Goal: Task Accomplishment & Management: Manage account settings

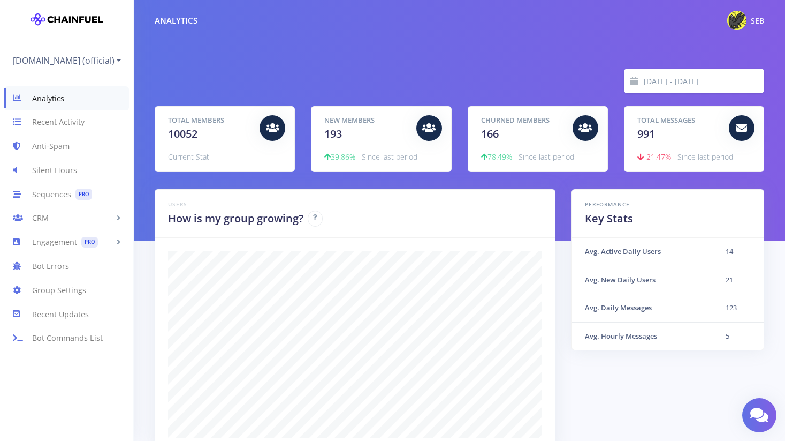
scroll to position [187, 583]
click at [72, 52] on link "[DOMAIN_NAME] (official)" at bounding box center [67, 60] width 108 height 17
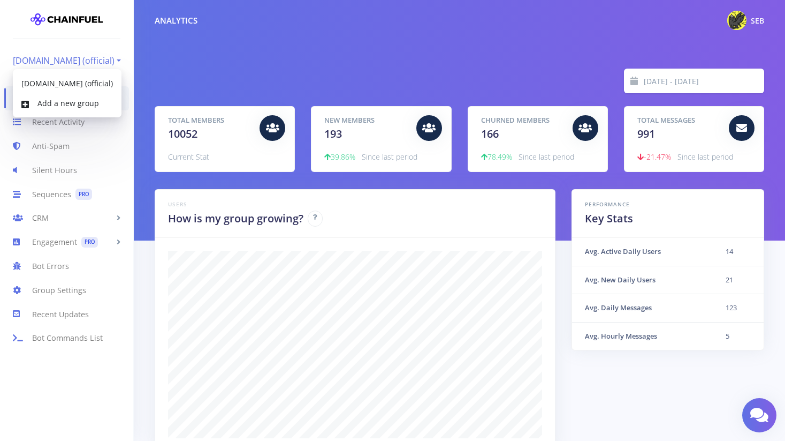
click at [72, 52] on link "[DOMAIN_NAME] (official)" at bounding box center [67, 60] width 108 height 17
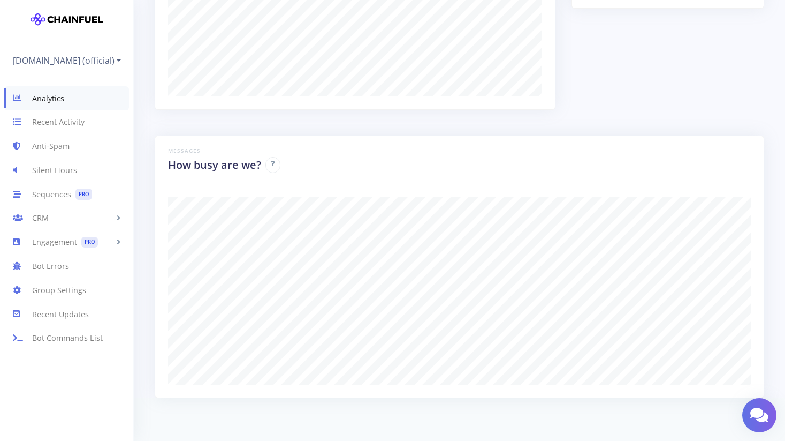
scroll to position [0, 0]
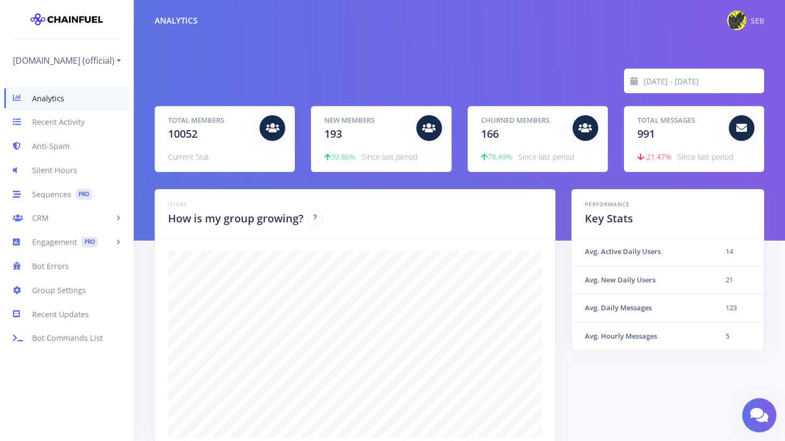
click at [736, 20] on img at bounding box center [736, 20] width 19 height 19
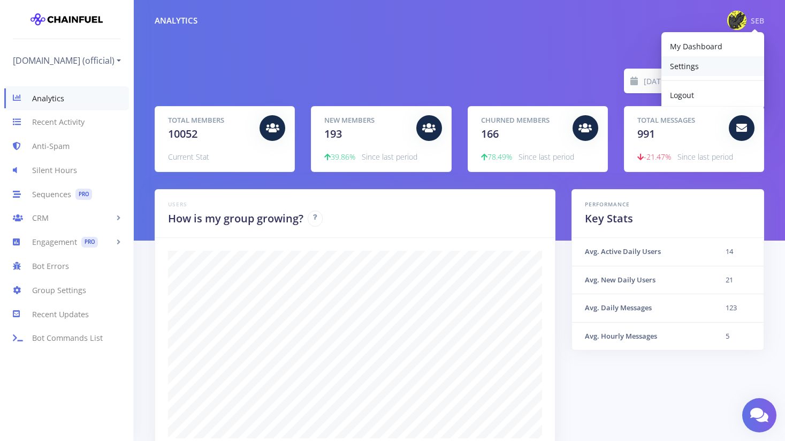
click at [704, 64] on link "Settings" at bounding box center [713, 66] width 103 height 20
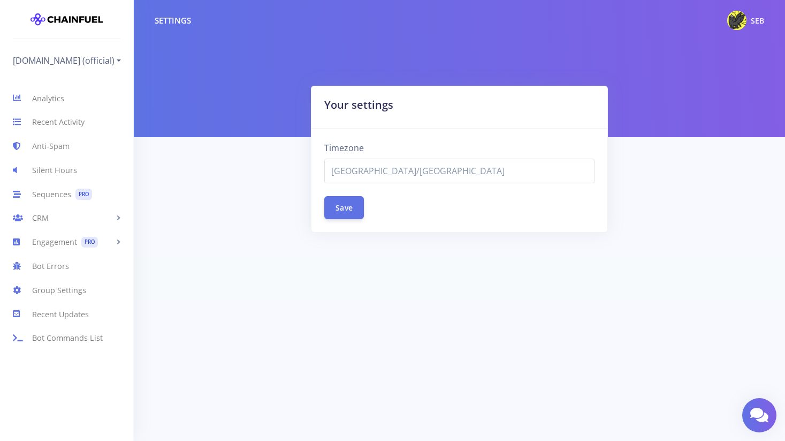
select select "[GEOGRAPHIC_DATA]/[GEOGRAPHIC_DATA]"
click at [725, 32] on nav "Settings SEB My Dashboard Settings Logout" at bounding box center [459, 20] width 651 height 41
click at [739, 17] on img at bounding box center [736, 20] width 19 height 19
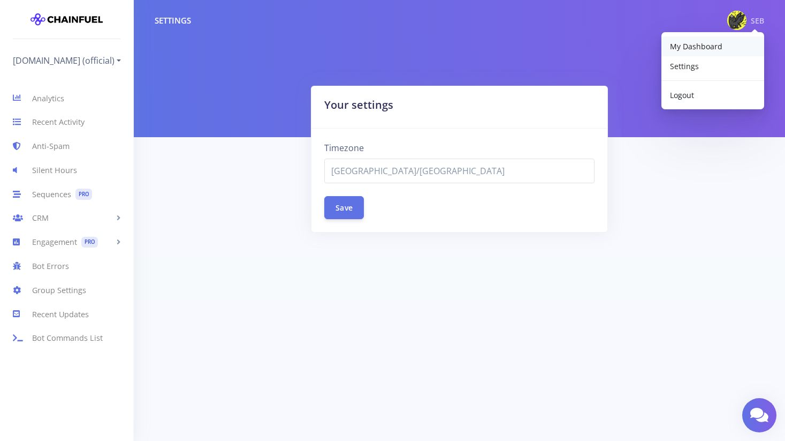
click at [713, 47] on span "My Dashboard" at bounding box center [696, 46] width 52 height 10
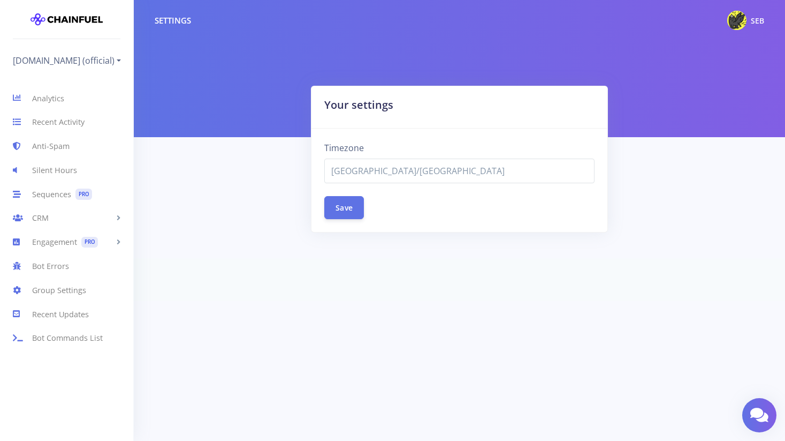
click at [244, 79] on div at bounding box center [459, 68] width 651 height 137
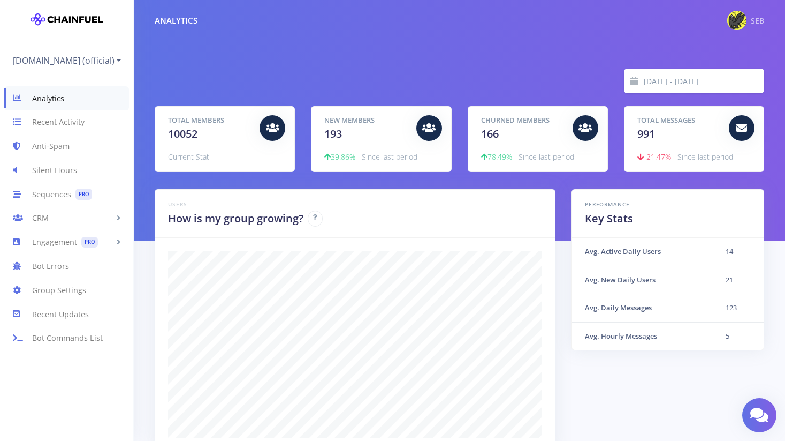
click at [741, 17] on img at bounding box center [736, 20] width 19 height 19
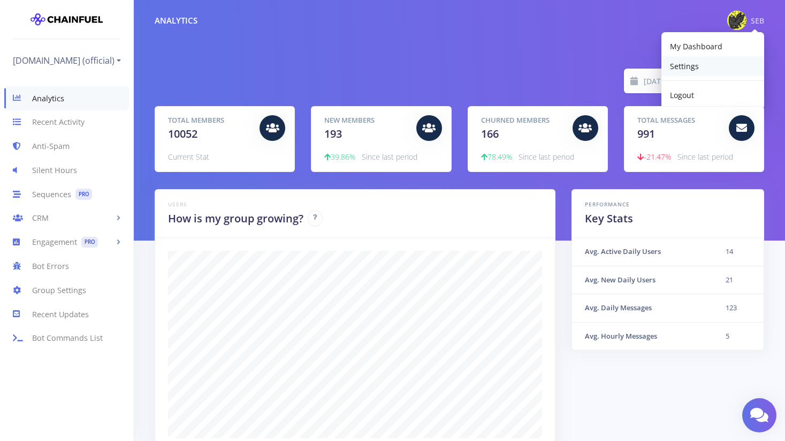
click at [698, 67] on link "Settings" at bounding box center [713, 66] width 103 height 20
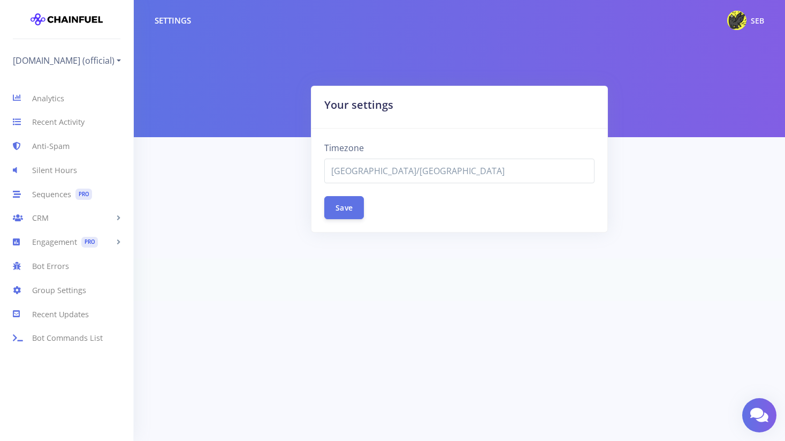
select select "Asia/Seoul"
click at [51, 243] on link "Engagement PRO" at bounding box center [66, 242] width 133 height 24
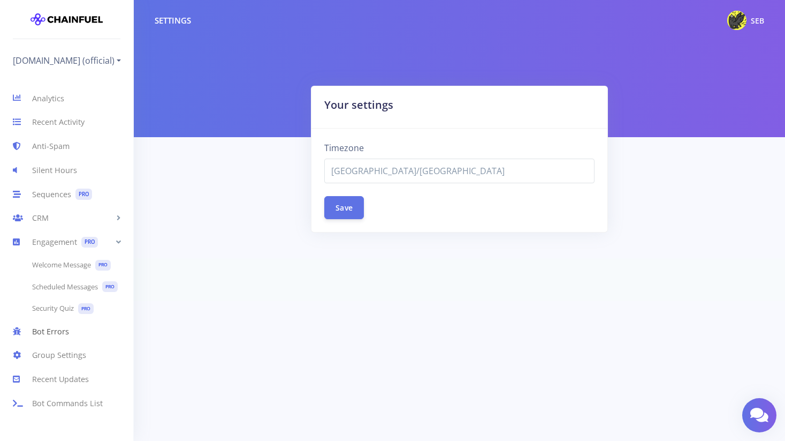
click at [52, 324] on link "Bot Errors" at bounding box center [66, 331] width 133 height 24
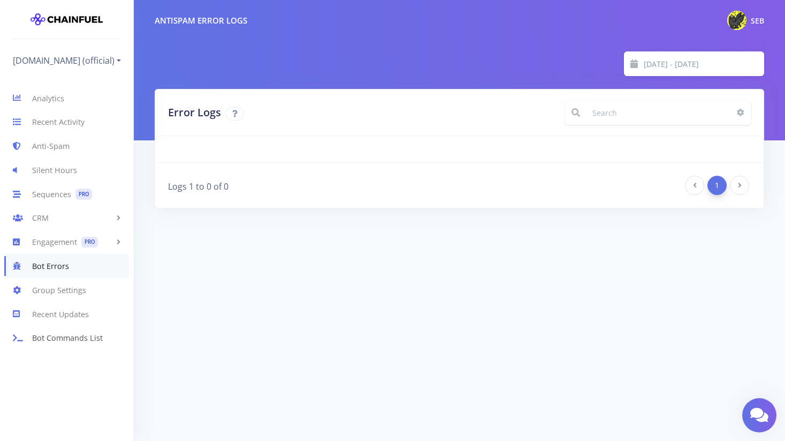
click at [44, 337] on link "Bot Commands List" at bounding box center [66, 338] width 133 height 24
click at [60, 65] on link "[DOMAIN_NAME] (official)" at bounding box center [67, 60] width 108 height 17
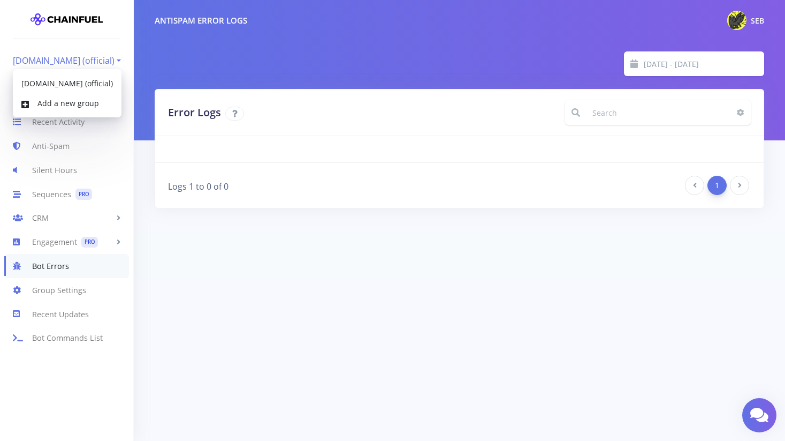
click at [60, 65] on link "[DOMAIN_NAME] (official)" at bounding box center [67, 60] width 108 height 17
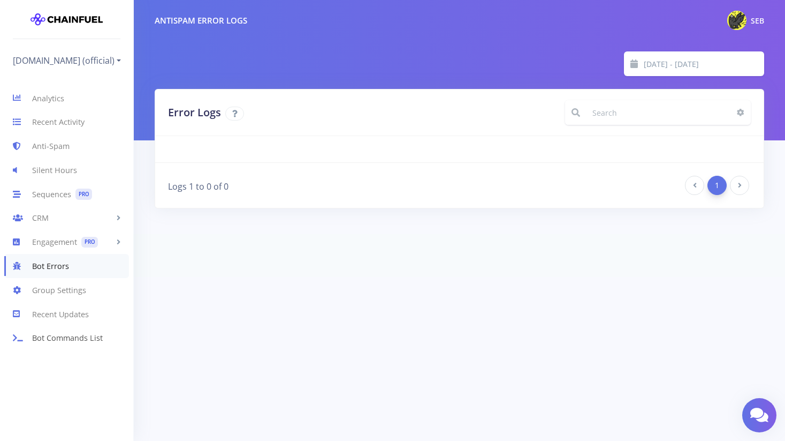
click at [70, 333] on link "Bot Commands List" at bounding box center [66, 338] width 133 height 24
click at [48, 95] on link "Analytics" at bounding box center [66, 98] width 133 height 24
click at [65, 242] on link "Engagement PRO" at bounding box center [66, 242] width 133 height 24
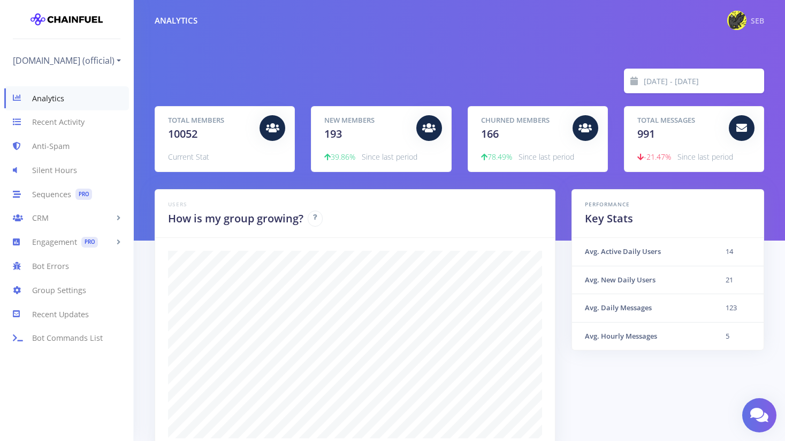
drag, startPoint x: 728, startPoint y: 39, endPoint x: 731, endPoint y: 30, distance: 9.5
click at [729, 34] on nav "Analytics SEB My Dashboard Settings Logout" at bounding box center [459, 20] width 651 height 41
click at [735, 25] on img at bounding box center [736, 20] width 19 height 19
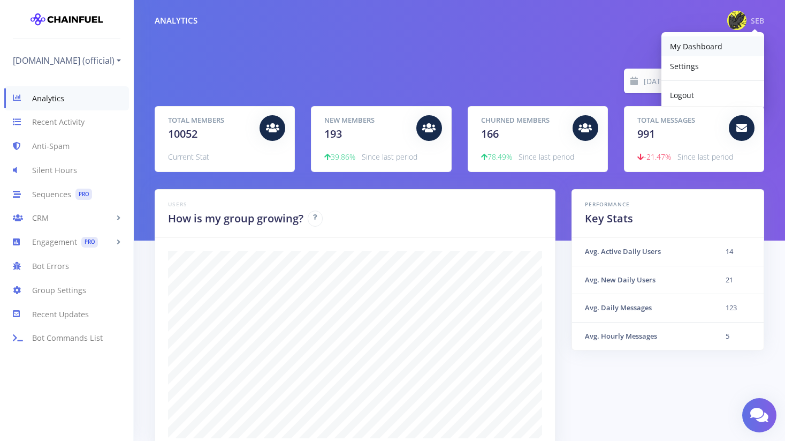
click at [716, 45] on span "My Dashboard" at bounding box center [696, 46] width 52 height 10
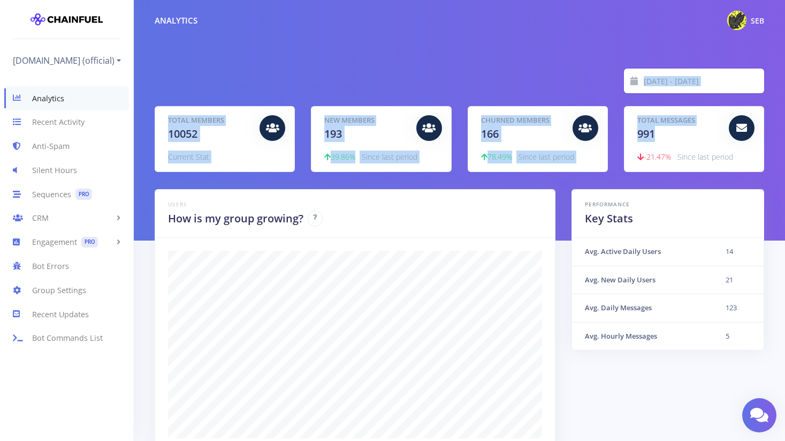
drag, startPoint x: 346, startPoint y: 69, endPoint x: 669, endPoint y: 164, distance: 337.2
click at [673, 135] on div "2025-08-05 - 2025-08-12 Total Members 10052 Current Stat New Members 193 39.86%…" at bounding box center [459, 120] width 651 height 240
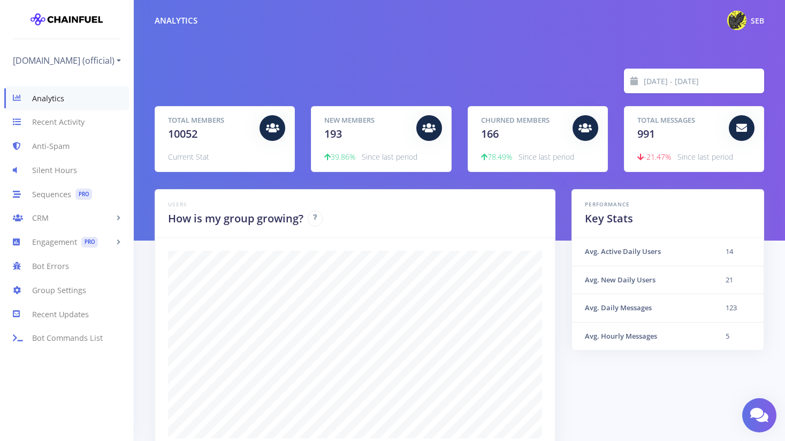
click at [93, 67] on ul "Mint.club (official) Mint.club (official) Add a new group" at bounding box center [67, 54] width 108 height 30
click at [87, 56] on link "[DOMAIN_NAME] (official)" at bounding box center [67, 60] width 108 height 17
click at [84, 221] on link "CRM" at bounding box center [66, 218] width 133 height 24
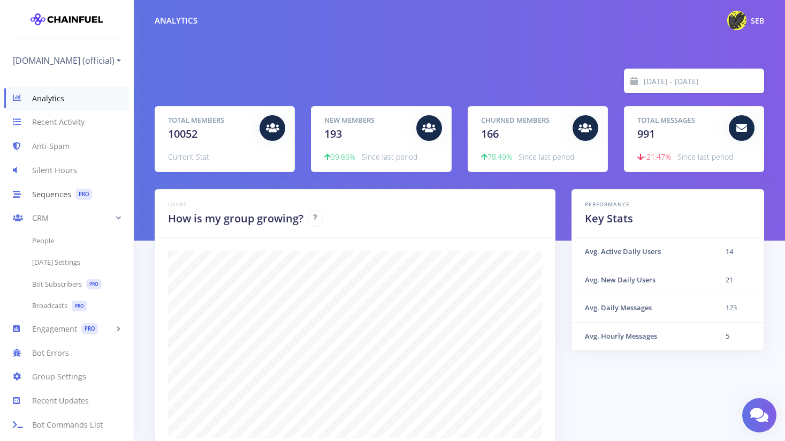
click at [45, 194] on link "Sequences PRO" at bounding box center [66, 194] width 133 height 24
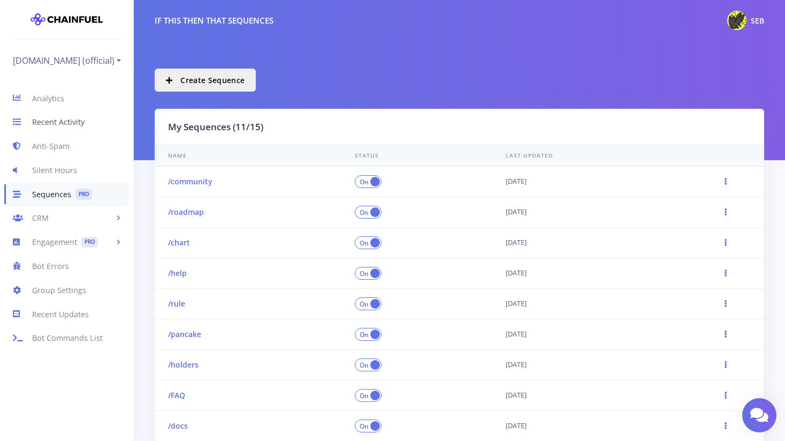
click at [52, 133] on link "Recent Activity" at bounding box center [66, 122] width 133 height 24
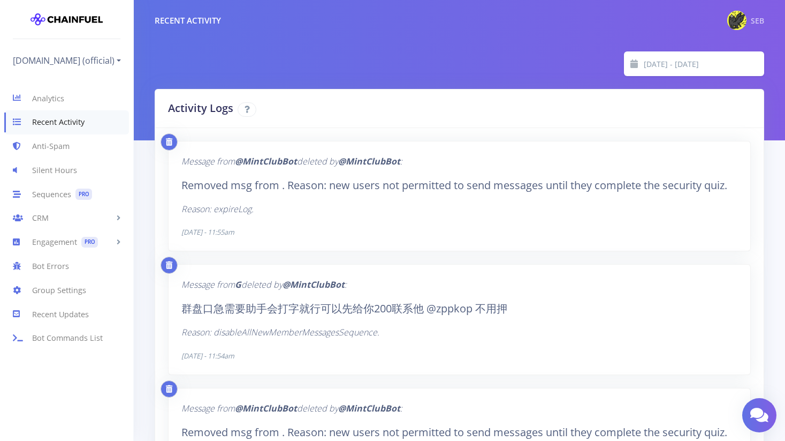
click at [740, 26] on img at bounding box center [736, 20] width 19 height 19
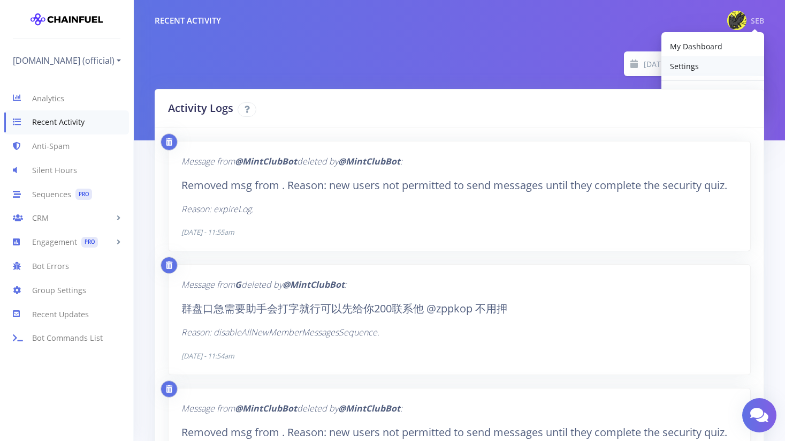
click at [677, 74] on link "Settings" at bounding box center [713, 66] width 103 height 20
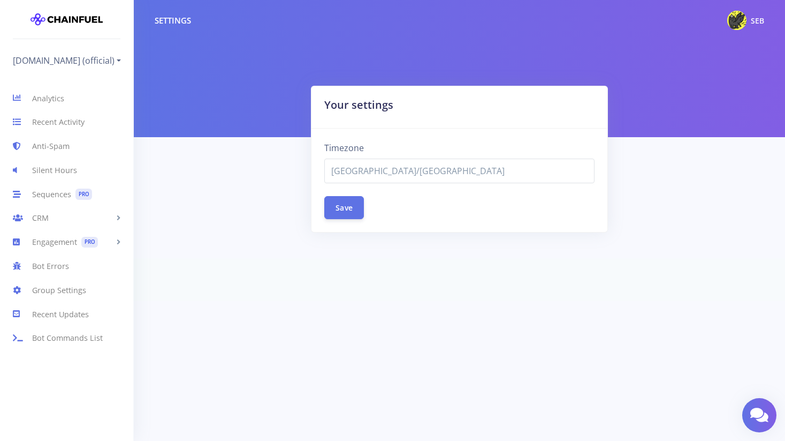
select select "[GEOGRAPHIC_DATA]/[GEOGRAPHIC_DATA]"
click at [42, 92] on link "Analytics" at bounding box center [66, 98] width 133 height 24
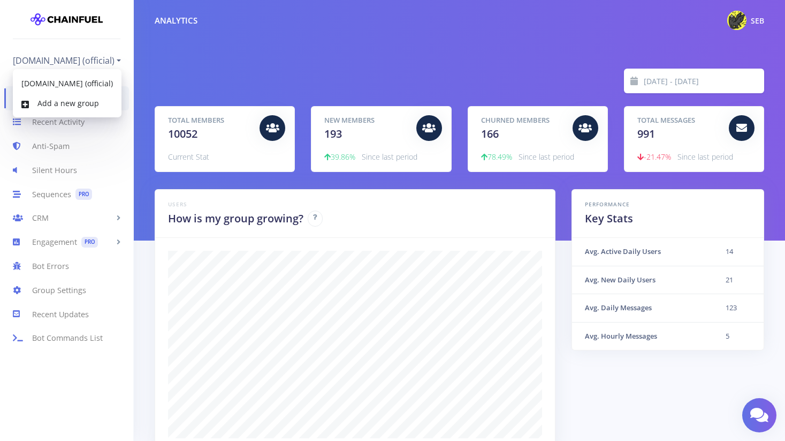
scroll to position [187, 583]
click at [79, 57] on link "[DOMAIN_NAME] (official)" at bounding box center [67, 60] width 108 height 17
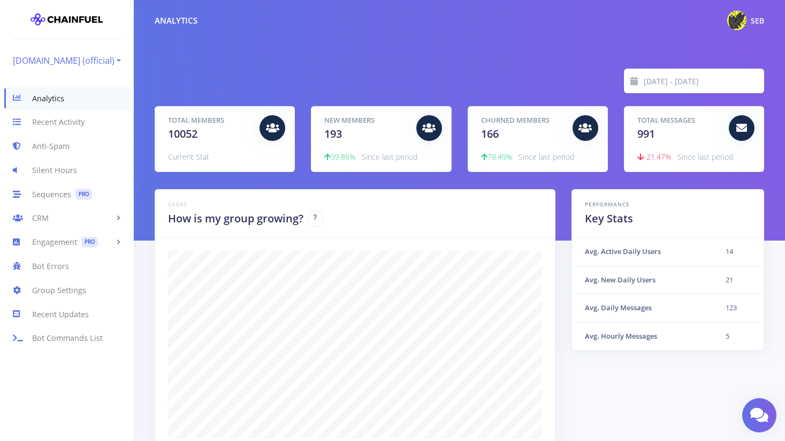
click at [79, 57] on link "[DOMAIN_NAME] (official)" at bounding box center [67, 60] width 108 height 17
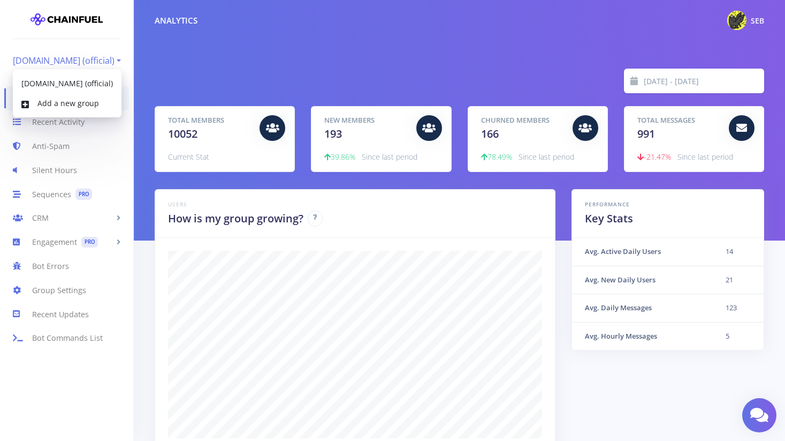
click at [81, 57] on link "[DOMAIN_NAME] (official)" at bounding box center [67, 60] width 108 height 17
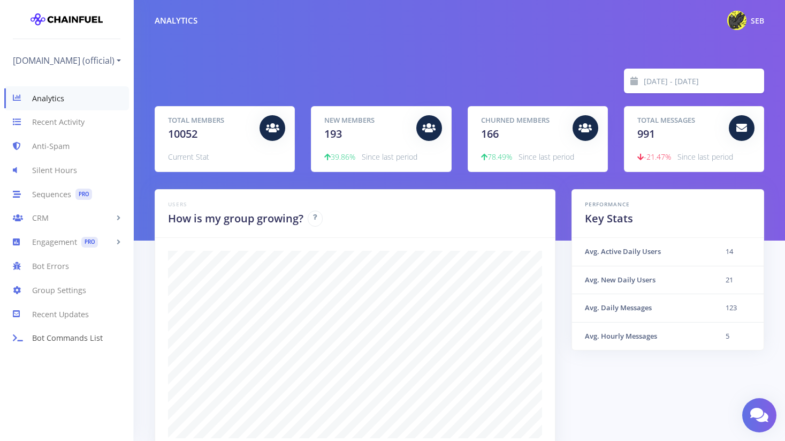
click at [59, 336] on link "Bot Commands List" at bounding box center [66, 338] width 133 height 24
click at [82, 62] on link "[DOMAIN_NAME] (official)" at bounding box center [67, 60] width 108 height 17
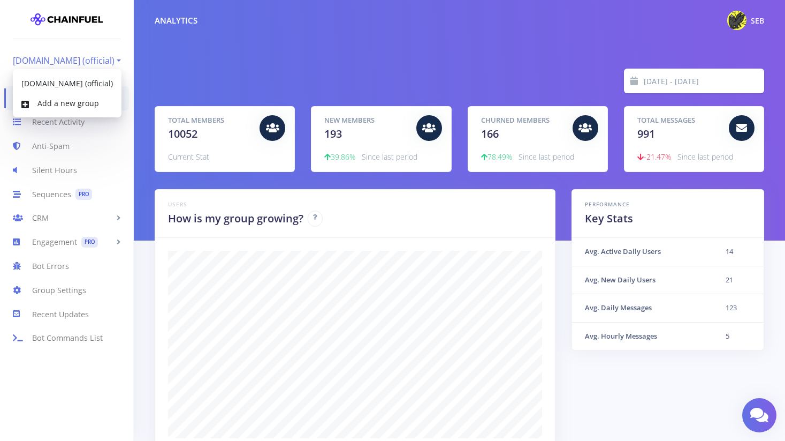
click at [82, 62] on link "[DOMAIN_NAME] (official)" at bounding box center [67, 60] width 108 height 17
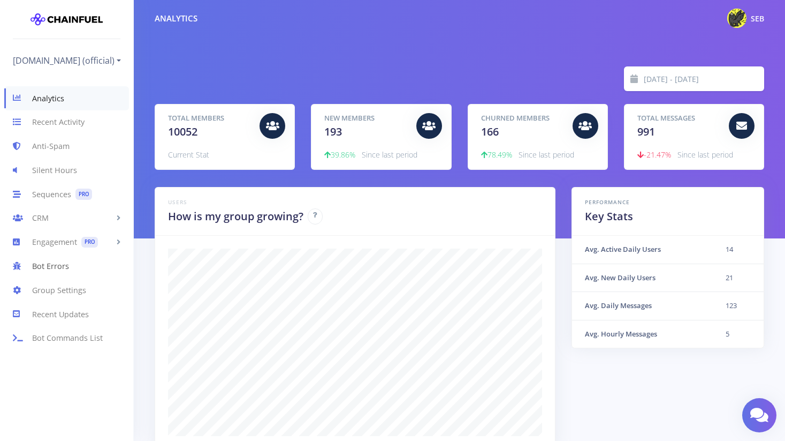
scroll to position [0, 0]
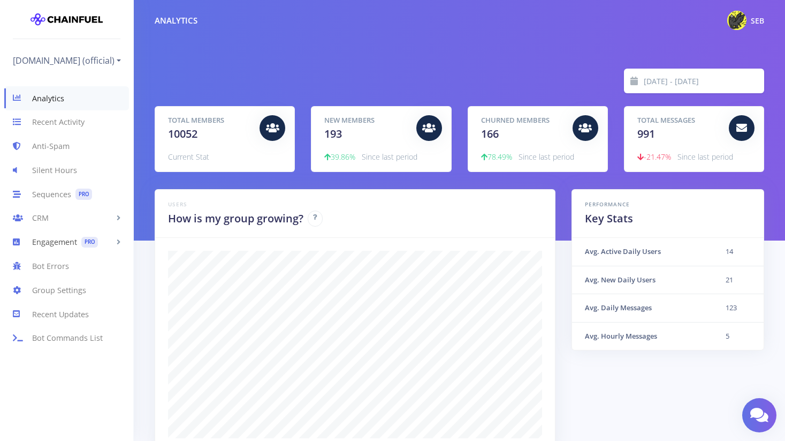
click at [55, 245] on link "Engagement PRO" at bounding box center [66, 242] width 133 height 24
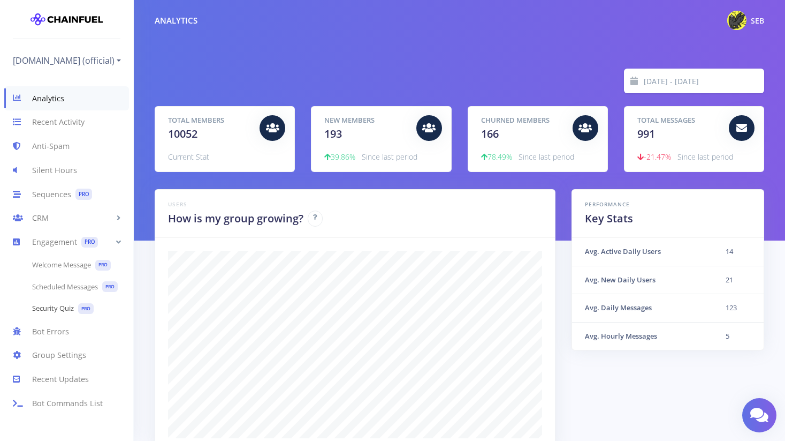
click at [62, 312] on link "Security Quiz PRO" at bounding box center [66, 309] width 133 height 22
click at [70, 308] on link "Security Quiz PRO" at bounding box center [66, 309] width 133 height 22
click at [83, 59] on link "[DOMAIN_NAME] (official)" at bounding box center [67, 60] width 108 height 17
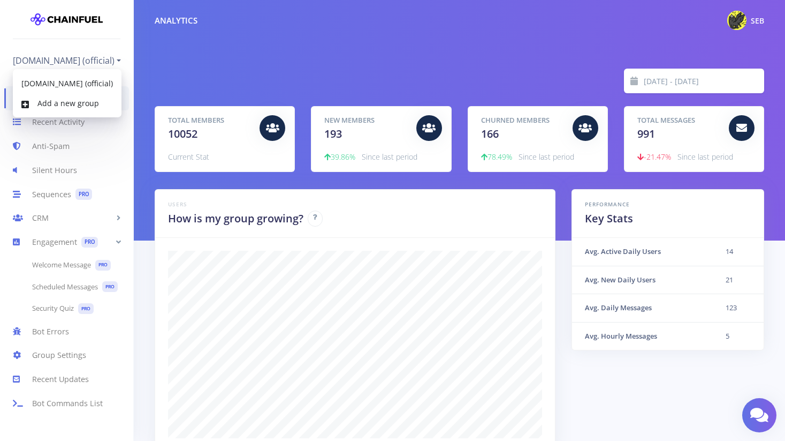
click at [212, 107] on div "Total Members 10052 Current Stat" at bounding box center [224, 139] width 139 height 65
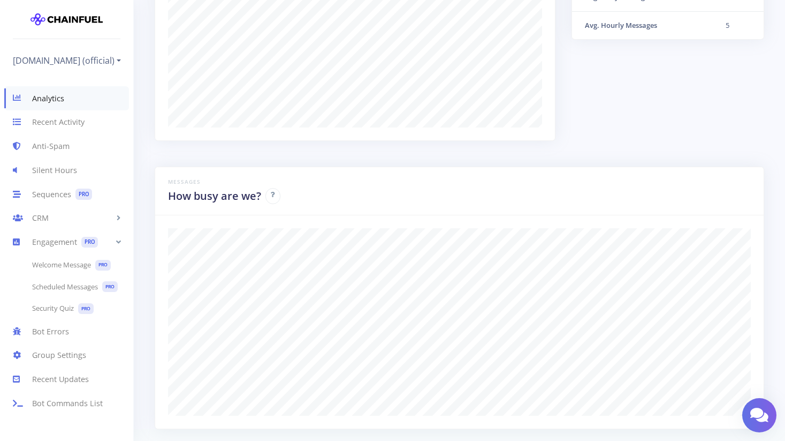
scroll to position [341, 0]
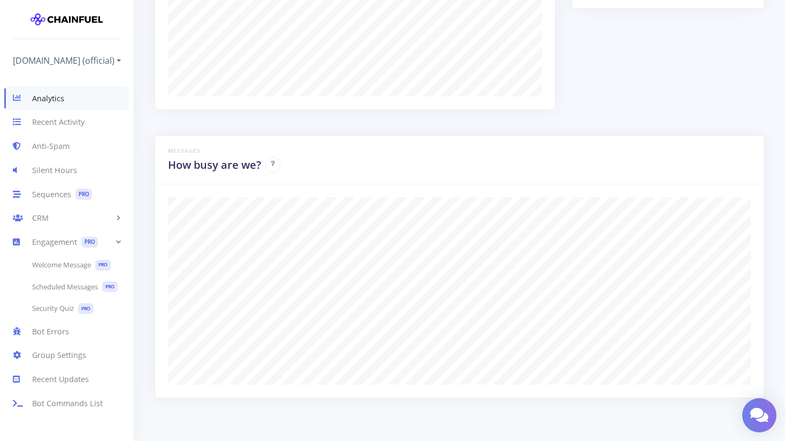
click at [766, 414] on icon at bounding box center [759, 415] width 18 height 16
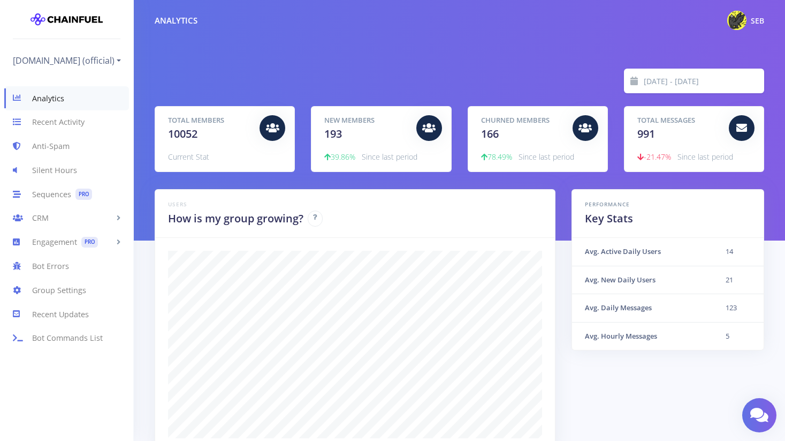
scroll to position [187, 583]
click at [754, 17] on span "SEB" at bounding box center [757, 21] width 13 height 10
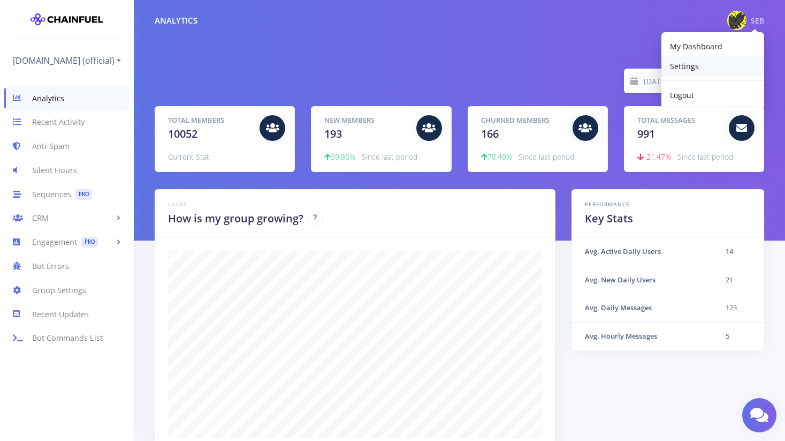
click at [702, 63] on link "Settings" at bounding box center [713, 66] width 103 height 20
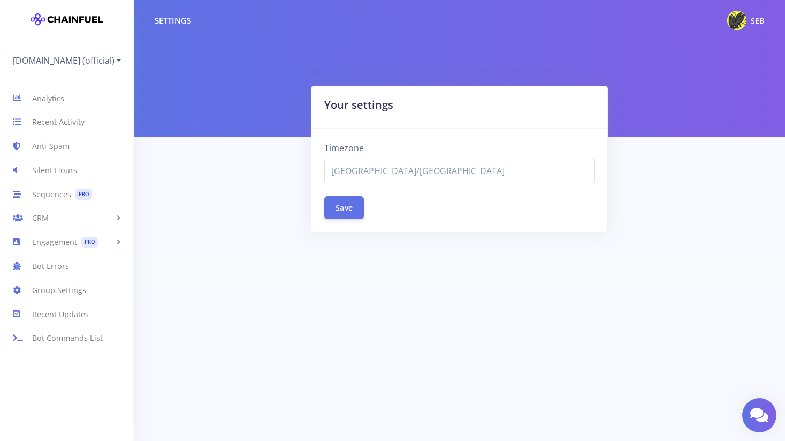
select select "[GEOGRAPHIC_DATA]/[GEOGRAPHIC_DATA]"
click at [51, 222] on link "CRM" at bounding box center [66, 218] width 133 height 24
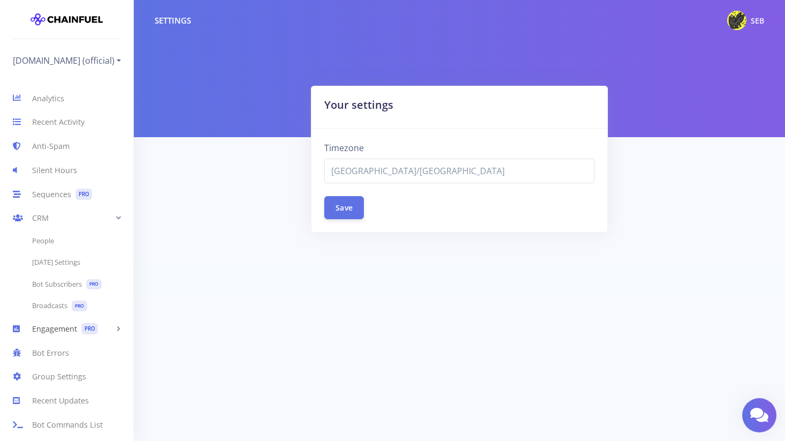
click at [71, 328] on link "Engagement PRO" at bounding box center [66, 328] width 133 height 24
click at [54, 358] on link "Group Settings" at bounding box center [66, 355] width 133 height 24
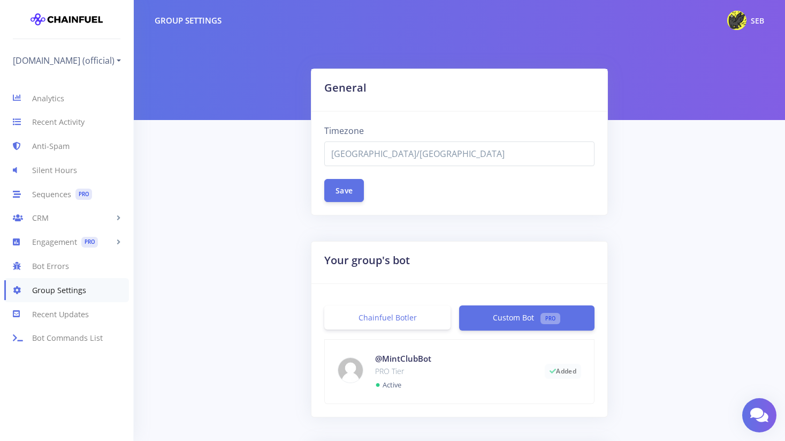
select select "[GEOGRAPHIC_DATA]/[GEOGRAPHIC_DATA]"
click at [57, 315] on link "Recent Updates" at bounding box center [66, 314] width 133 height 24
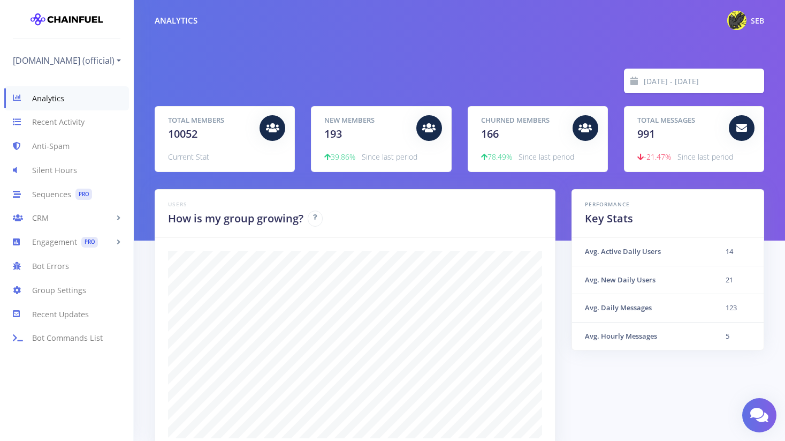
click at [83, 23] on img at bounding box center [67, 19] width 72 height 21
click at [52, 62] on link "[DOMAIN_NAME] (official)" at bounding box center [67, 60] width 108 height 17
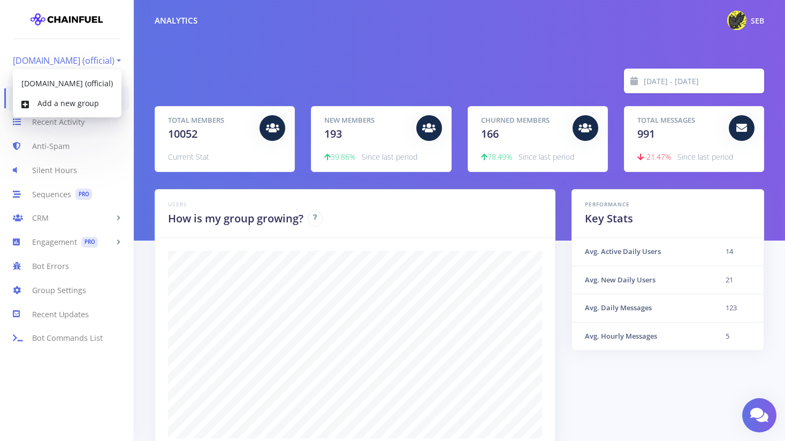
click at [56, 61] on link "[DOMAIN_NAME] (official)" at bounding box center [67, 60] width 108 height 17
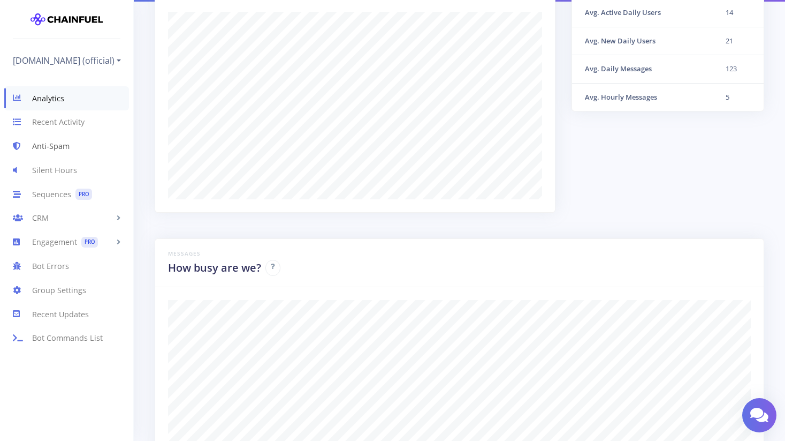
scroll to position [246, 0]
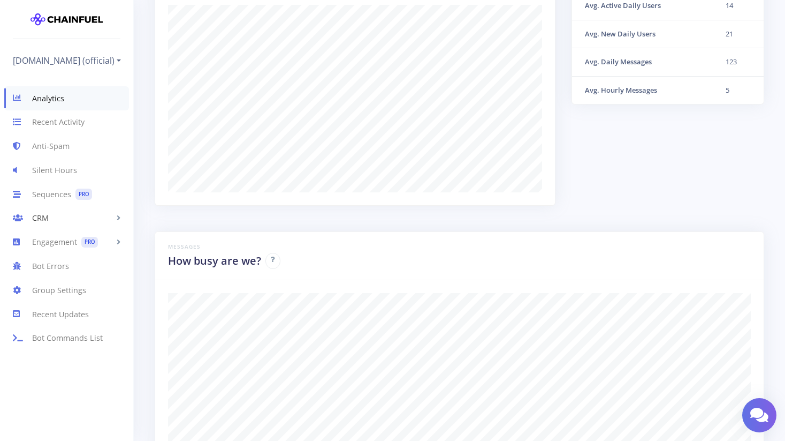
click at [90, 216] on link "CRM" at bounding box center [66, 218] width 133 height 24
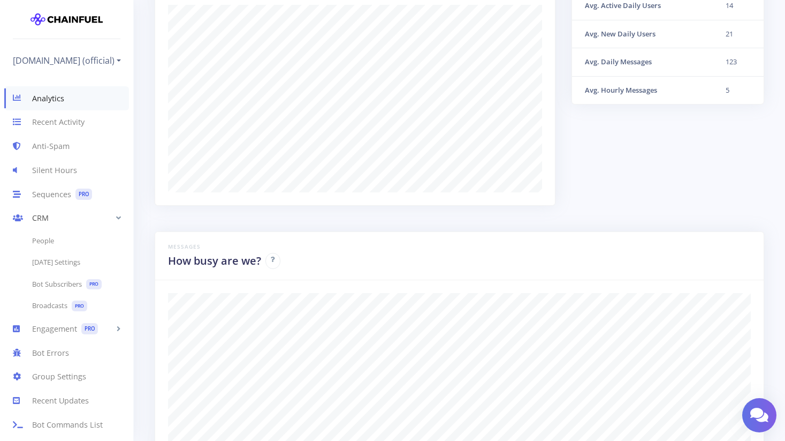
click at [90, 216] on link "CRM" at bounding box center [66, 218] width 133 height 24
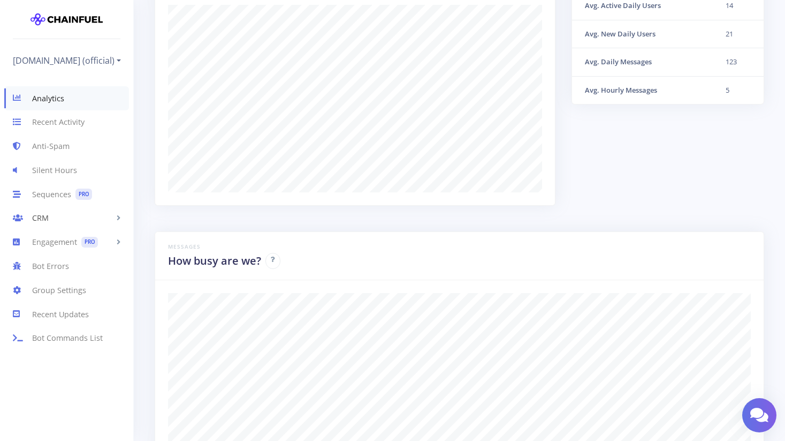
click at [90, 216] on link "CRM" at bounding box center [66, 218] width 133 height 24
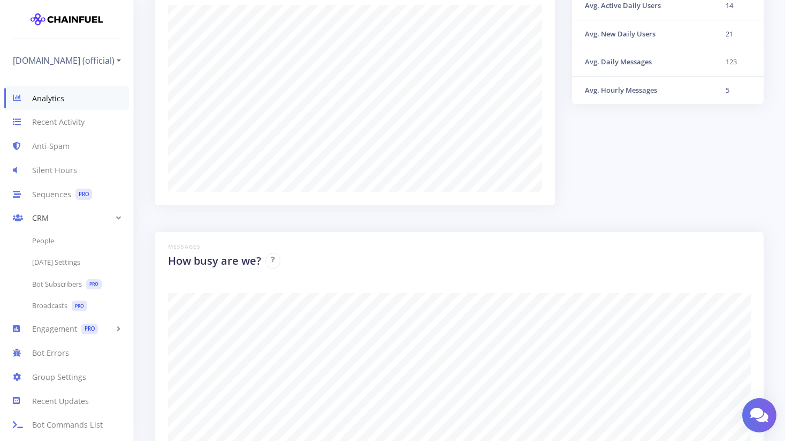
click at [90, 216] on link "CRM" at bounding box center [66, 218] width 133 height 24
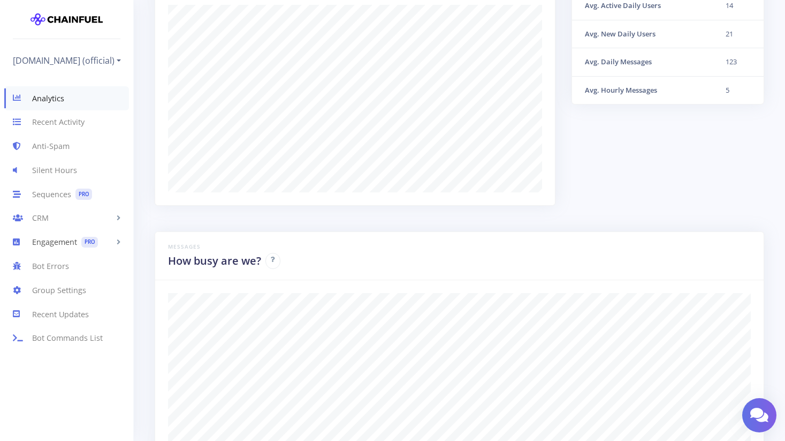
click at [74, 243] on link "Engagement PRO" at bounding box center [66, 242] width 133 height 24
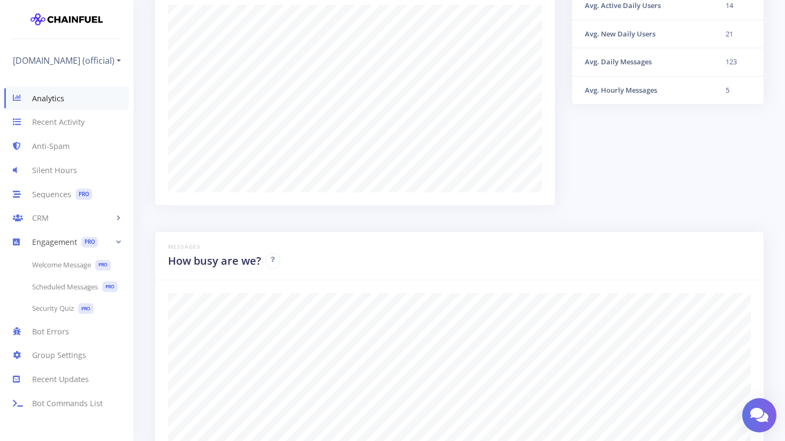
click at [74, 243] on link "Engagement PRO" at bounding box center [66, 242] width 133 height 24
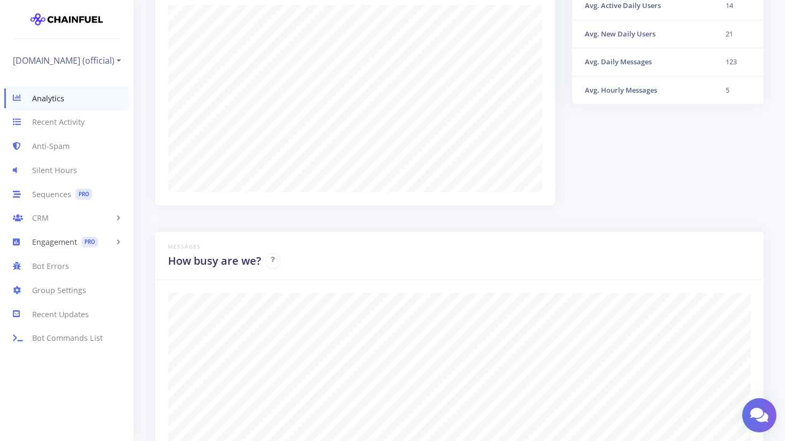
click at [74, 243] on link "Engagement PRO" at bounding box center [66, 242] width 133 height 24
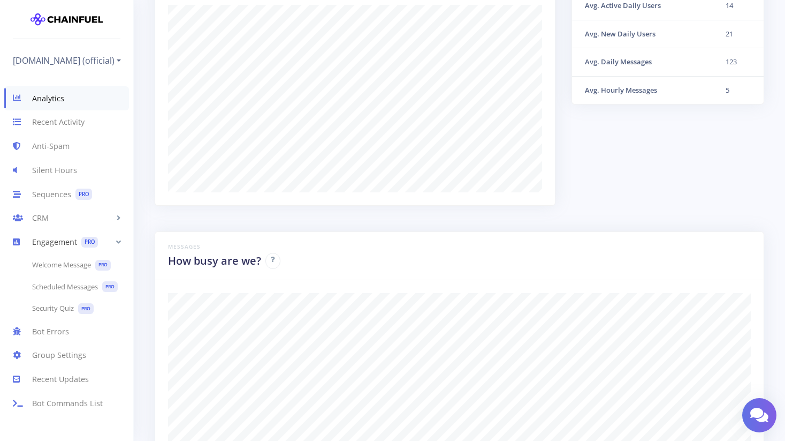
click at [74, 243] on link "Engagement PRO" at bounding box center [66, 242] width 133 height 24
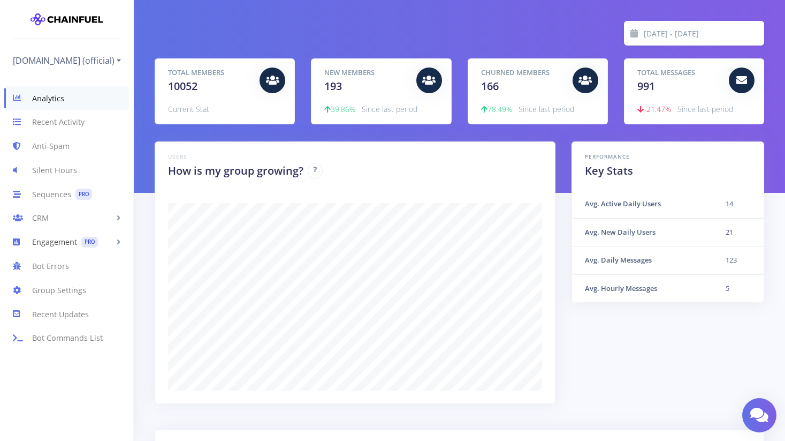
scroll to position [0, 0]
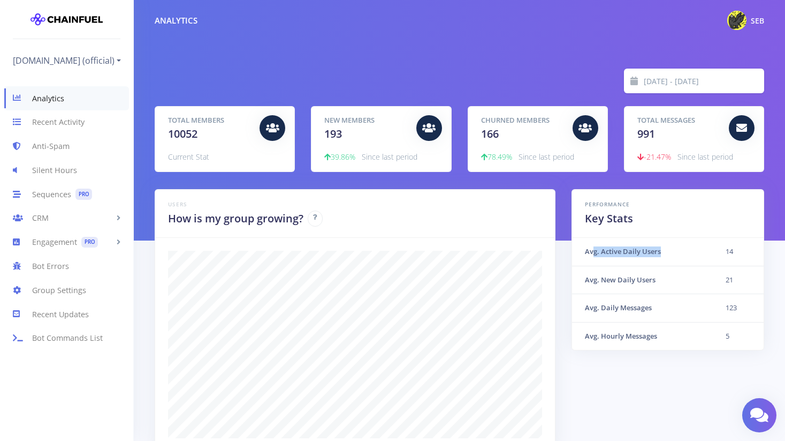
drag, startPoint x: 593, startPoint y: 249, endPoint x: 711, endPoint y: 264, distance: 119.8
click at [711, 264] on th "Avg. Active Daily Users" at bounding box center [642, 252] width 140 height 28
click at [711, 265] on tbody "Avg. Active Daily Users 14 Avg. New Daily Users 21 Avg. Daily Messages 123 Avg.…" at bounding box center [668, 294] width 192 height 112
click at [739, 20] on img at bounding box center [736, 20] width 19 height 19
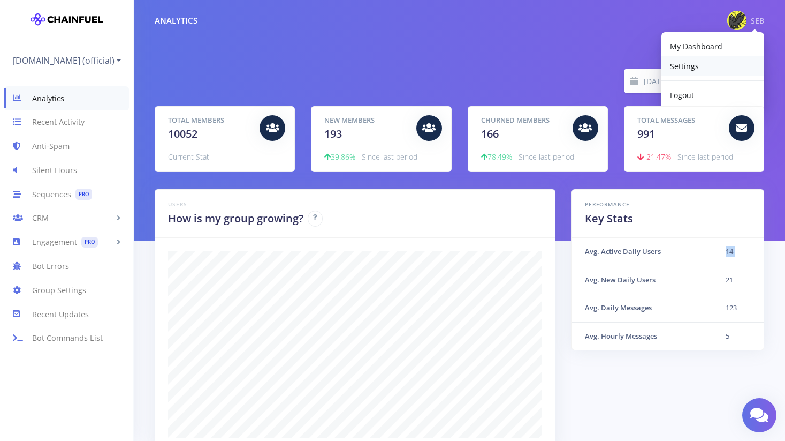
click at [687, 64] on span "Settings" at bounding box center [684, 66] width 29 height 10
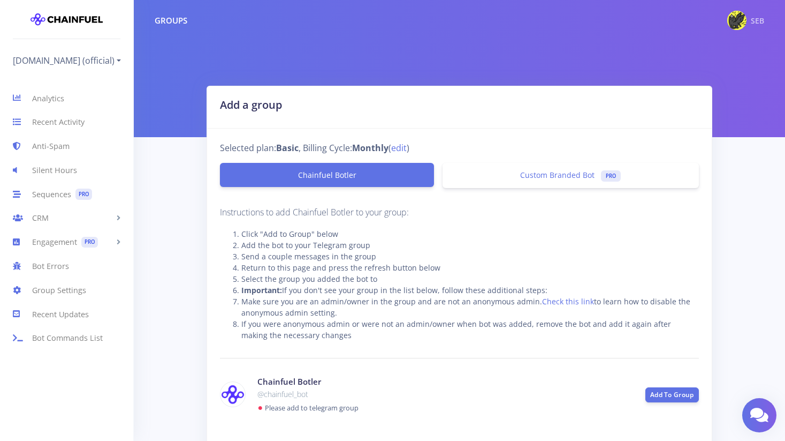
click at [739, 9] on link "SEB" at bounding box center [741, 21] width 45 height 24
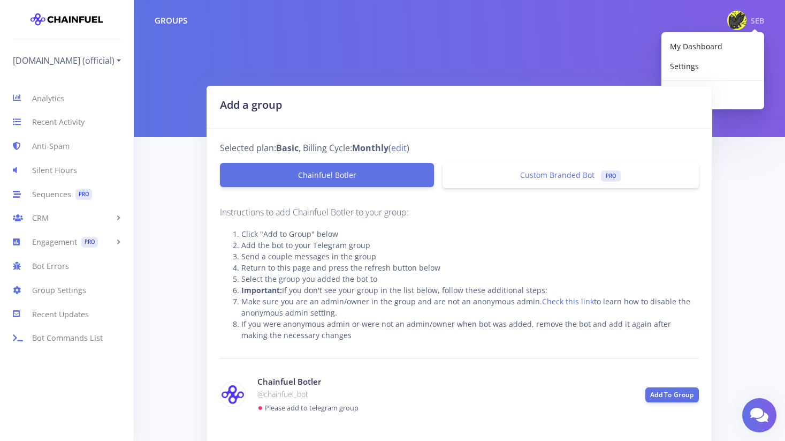
click at [468, 22] on div "Groups SEB My Dashboard Settings Logout" at bounding box center [459, 21] width 651 height 24
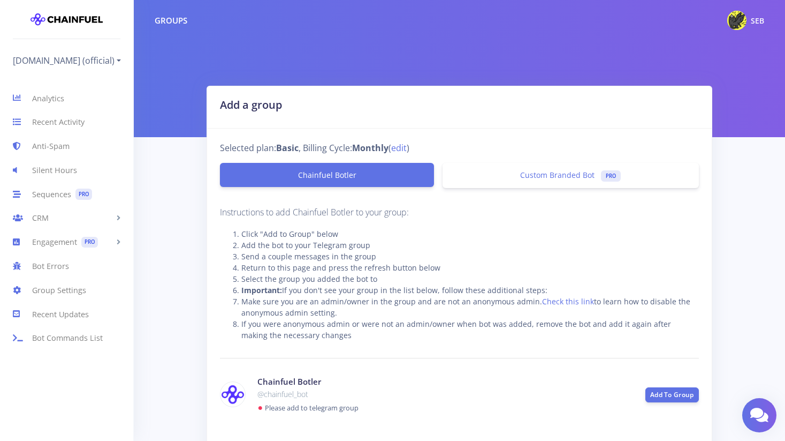
scroll to position [124, 0]
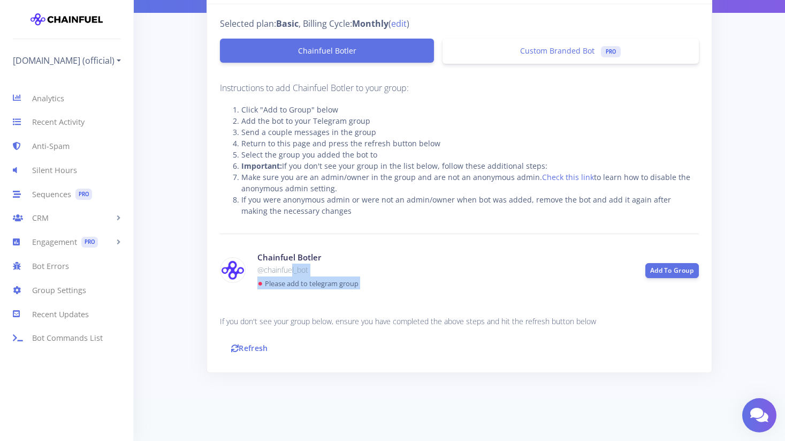
drag, startPoint x: 291, startPoint y: 271, endPoint x: 479, endPoint y: 299, distance: 189.3
click at [479, 298] on div "Instructions to add Chainfuel Botler to your group: Click "Add to Group" below …" at bounding box center [459, 220] width 479 height 278
click at [479, 299] on div "Instructions to add Chainfuel Botler to your group: Click "Add to Group" below …" at bounding box center [459, 220] width 479 height 278
click at [68, 95] on link "Analytics" at bounding box center [66, 98] width 133 height 24
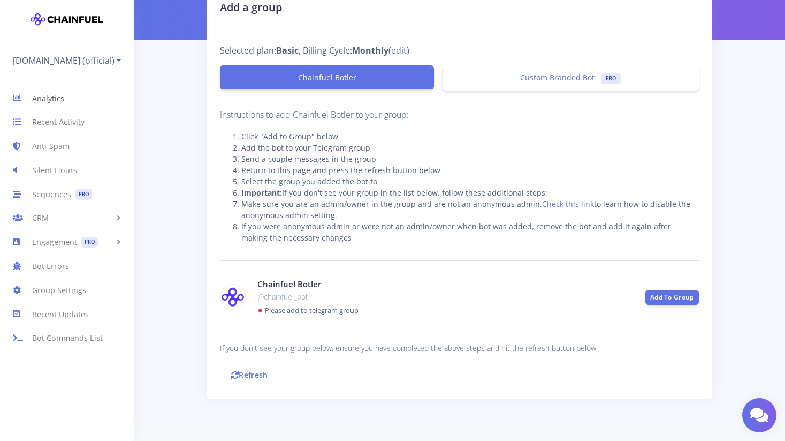
scroll to position [98, 0]
click at [75, 65] on link "[DOMAIN_NAME] (official)" at bounding box center [67, 60] width 108 height 17
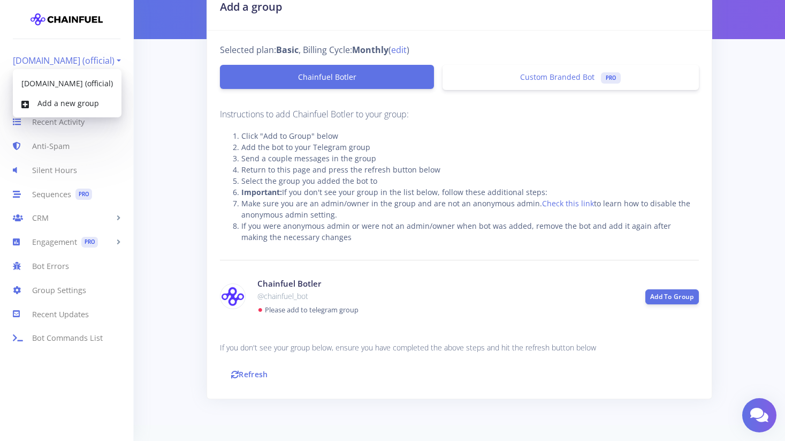
click at [80, 63] on link "[DOMAIN_NAME] (official)" at bounding box center [67, 60] width 108 height 17
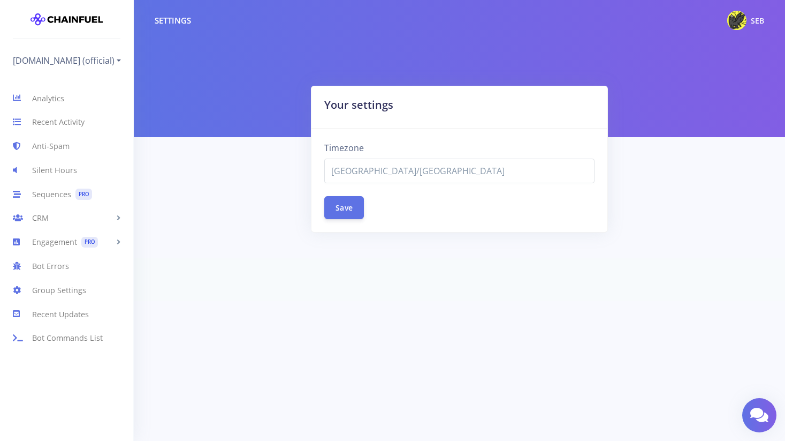
select select "Asia/Seoul"
click at [78, 217] on link "CRM" at bounding box center [66, 218] width 133 height 24
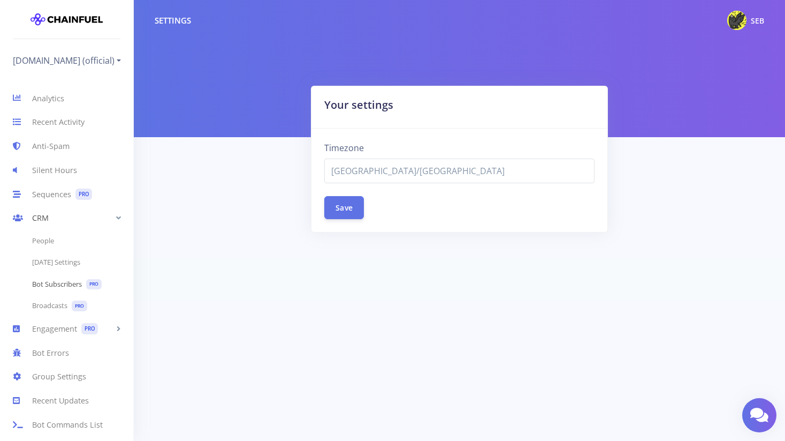
scroll to position [4, 0]
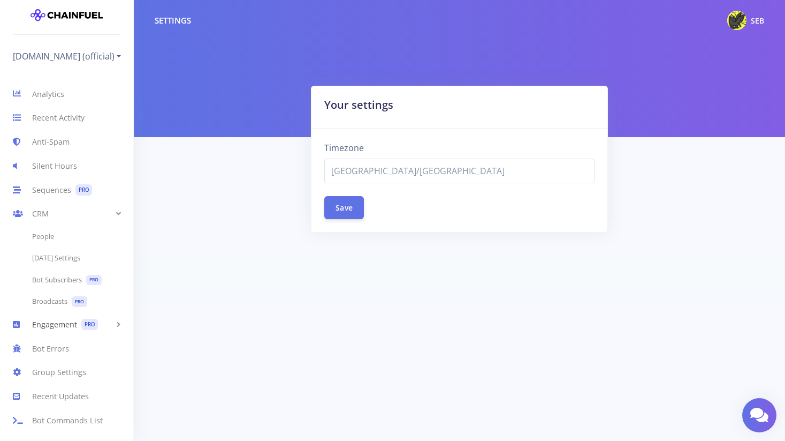
click at [42, 325] on link "Engagement PRO" at bounding box center [66, 324] width 133 height 24
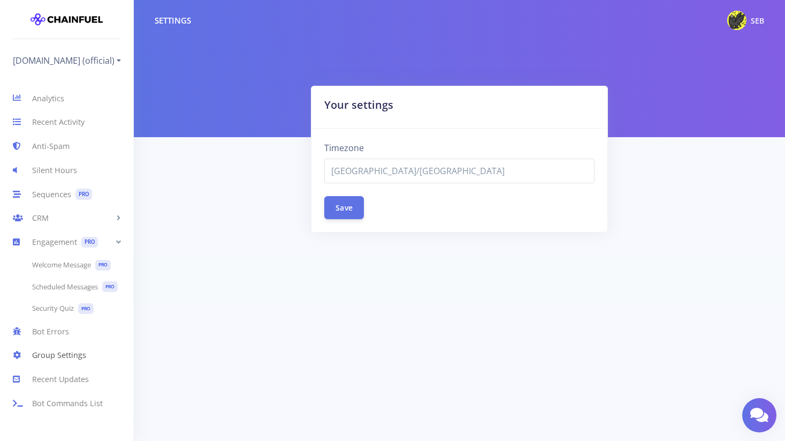
click at [80, 357] on link "Group Settings" at bounding box center [66, 355] width 133 height 24
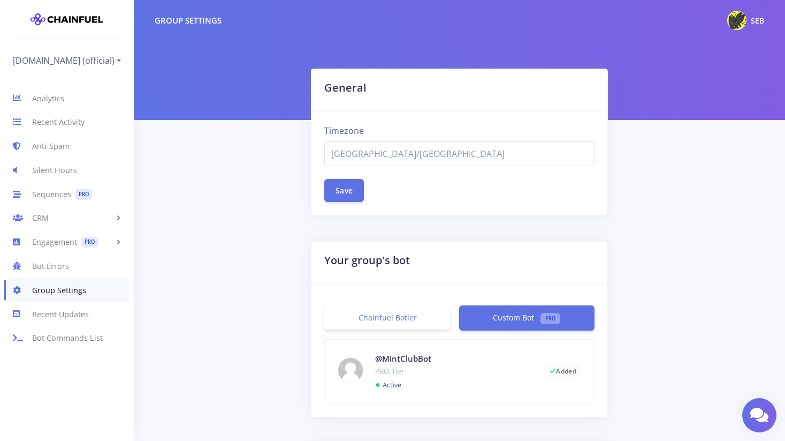
select select "[GEOGRAPHIC_DATA]/[GEOGRAPHIC_DATA]"
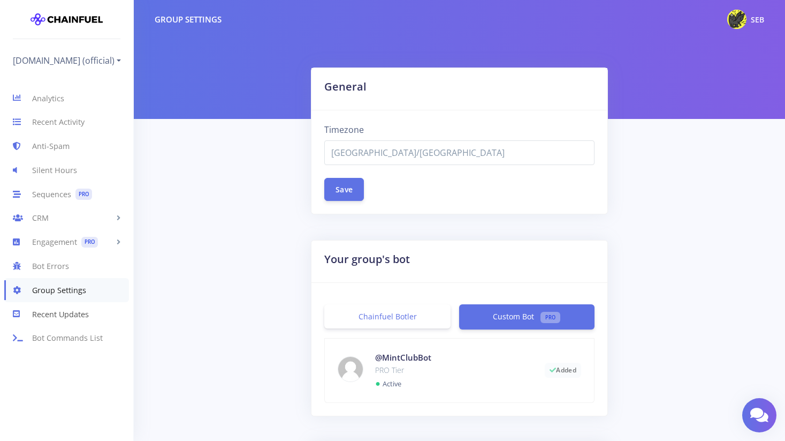
click at [56, 320] on link "Recent Updates" at bounding box center [66, 314] width 133 height 24
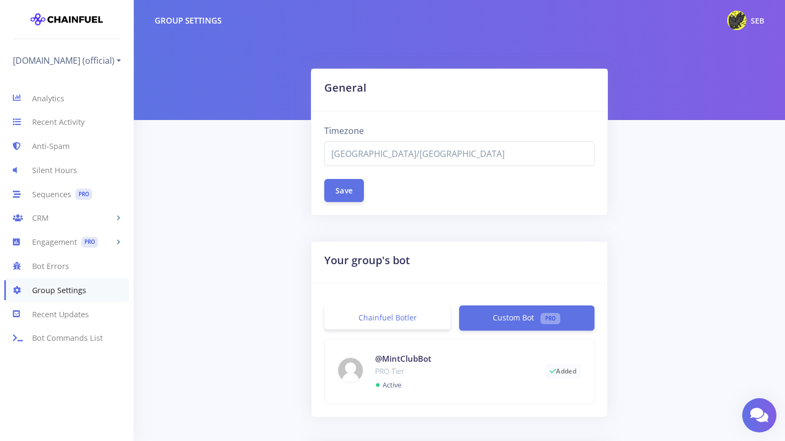
select select "[GEOGRAPHIC_DATA]/[GEOGRAPHIC_DATA]"
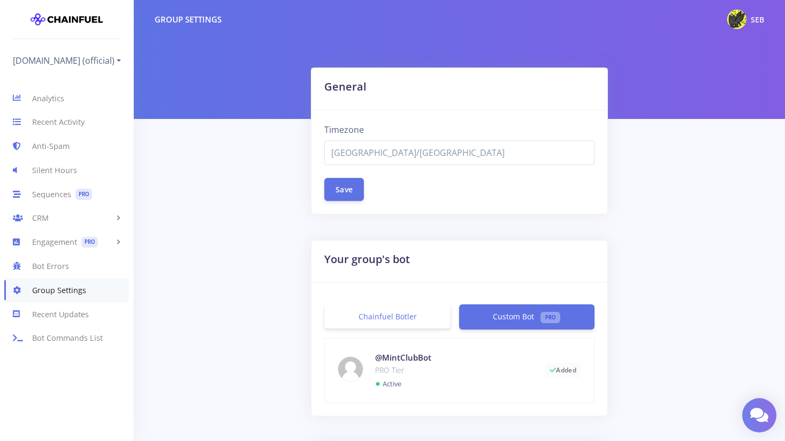
click at [747, 412] on link at bounding box center [759, 415] width 34 height 34
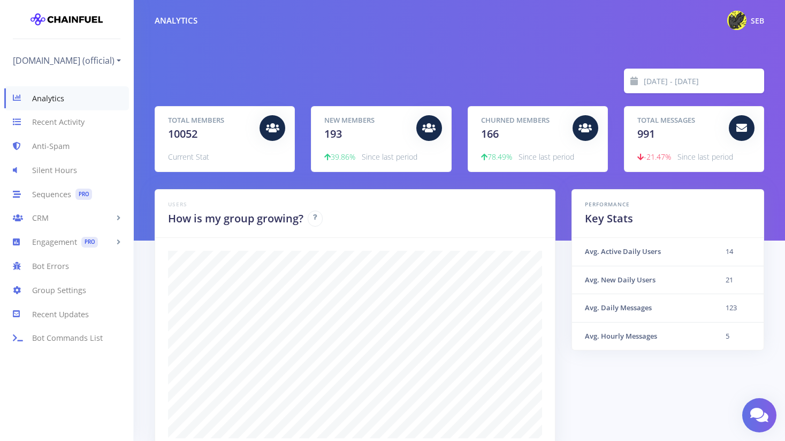
scroll to position [187, 583]
click at [74, 193] on link "Sequences PRO" at bounding box center [66, 194] width 133 height 24
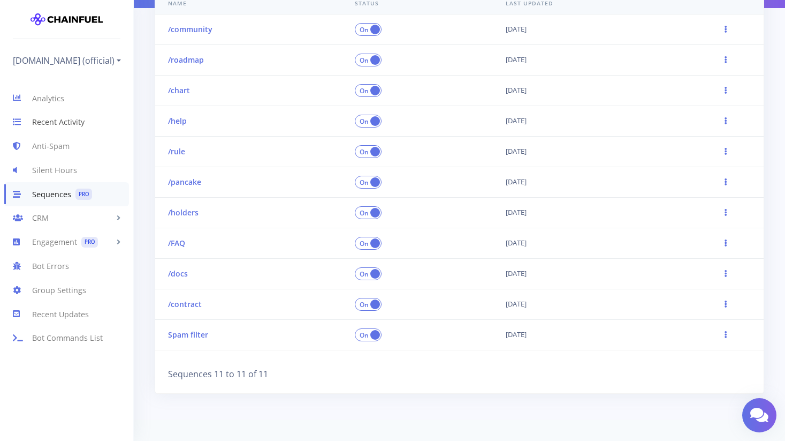
scroll to position [173, 0]
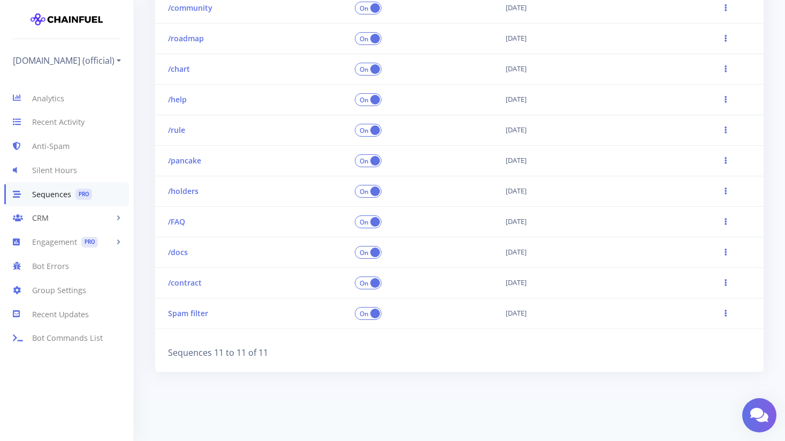
click at [51, 225] on link "CRM" at bounding box center [66, 218] width 133 height 24
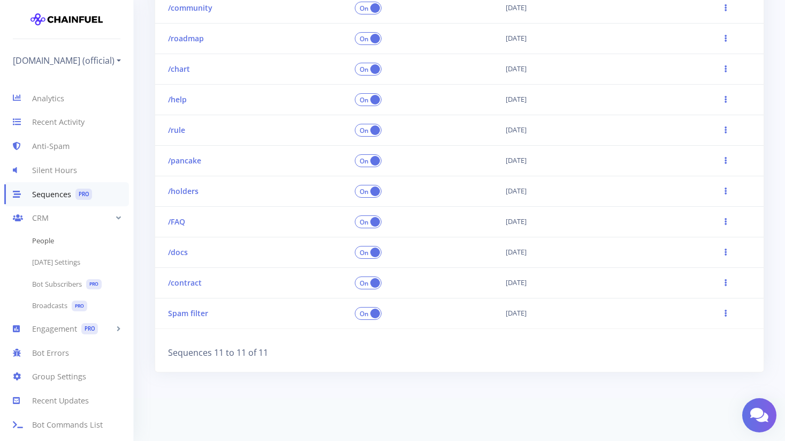
click at [69, 245] on link "People" at bounding box center [66, 240] width 133 height 21
click at [81, 265] on link "[DATE] Settings" at bounding box center [66, 262] width 133 height 21
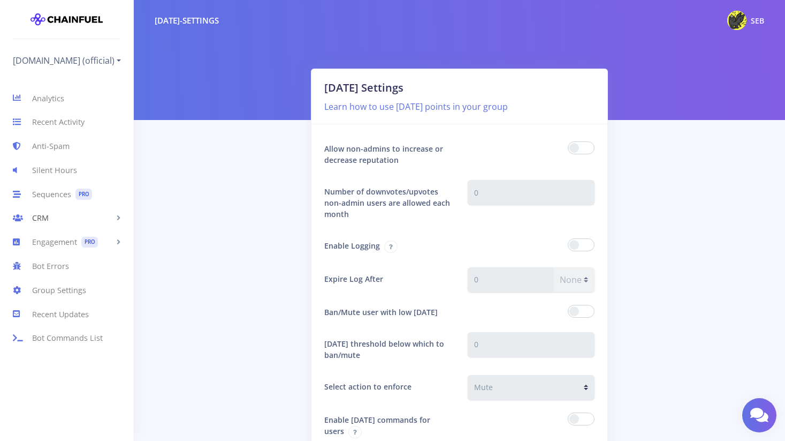
click at [45, 217] on link "CRM" at bounding box center [66, 218] width 133 height 24
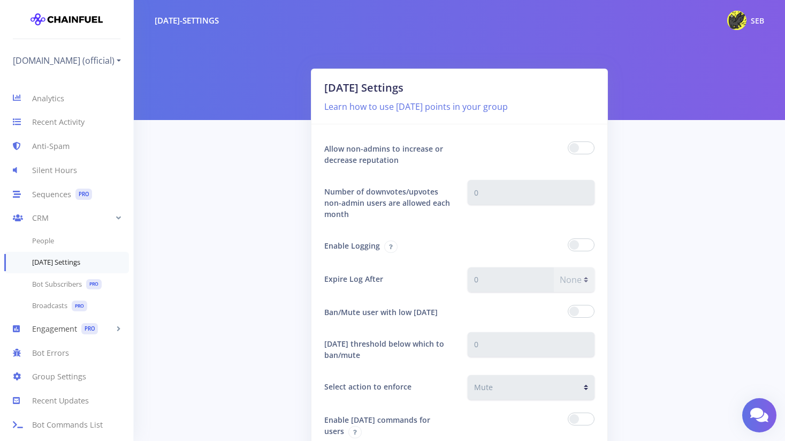
click at [75, 335] on link "Engagement PRO" at bounding box center [66, 328] width 133 height 24
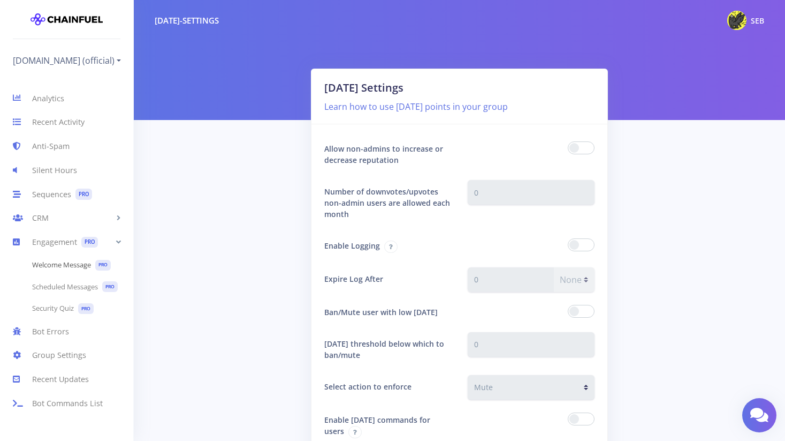
click at [88, 255] on link "Welcome Message PRO" at bounding box center [66, 265] width 133 height 22
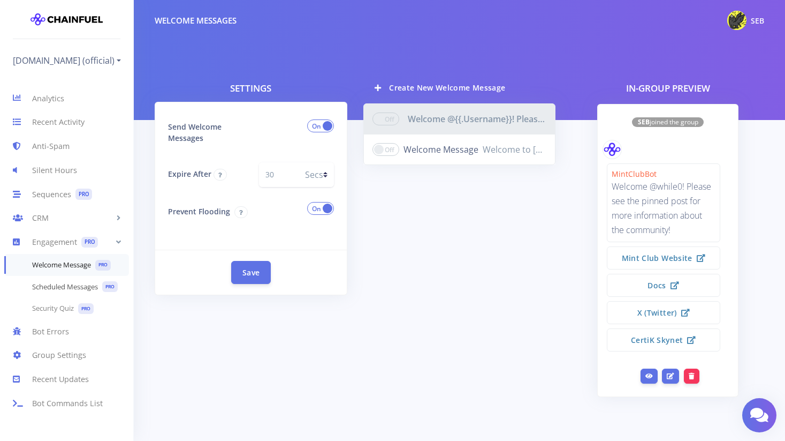
click at [80, 287] on link "Scheduled Messages PRO" at bounding box center [66, 287] width 133 height 22
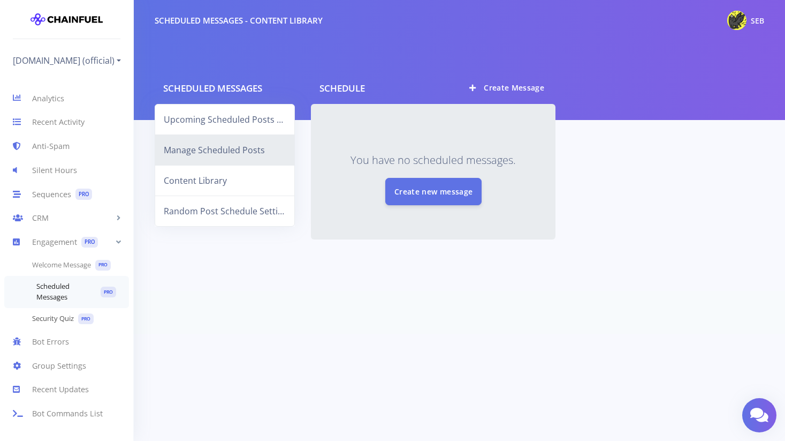
click at [66, 318] on link "Security Quiz PRO" at bounding box center [66, 319] width 133 height 22
click at [67, 340] on link "Bot Errors" at bounding box center [66, 341] width 133 height 24
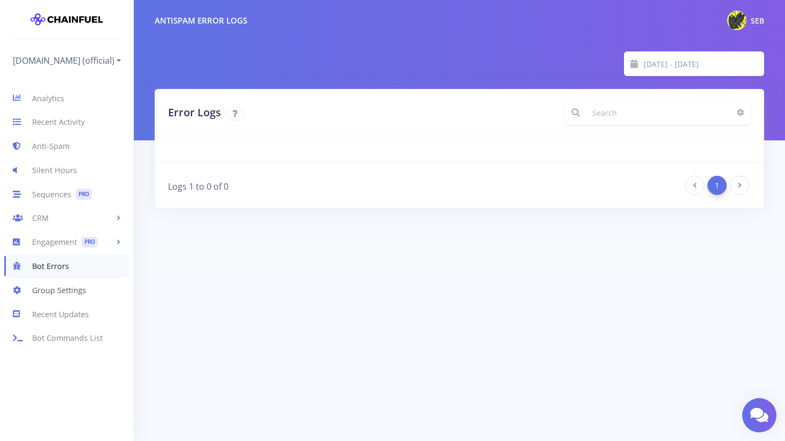
click at [69, 289] on link "Group Settings" at bounding box center [66, 290] width 133 height 24
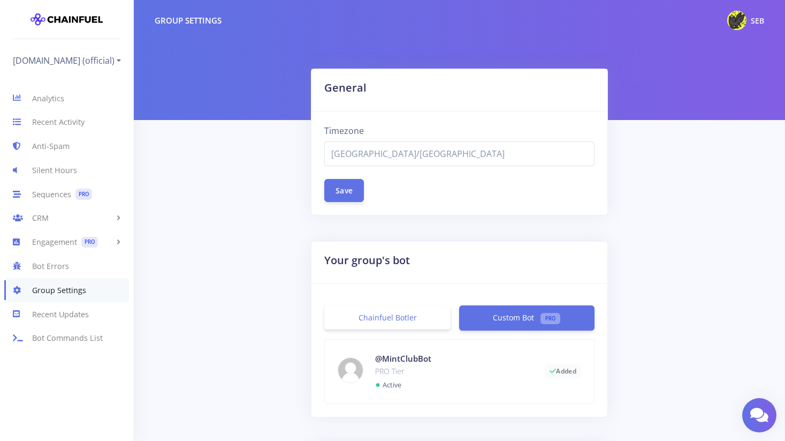
select select "[GEOGRAPHIC_DATA]/[GEOGRAPHIC_DATA]"
click at [730, 20] on img at bounding box center [736, 20] width 19 height 19
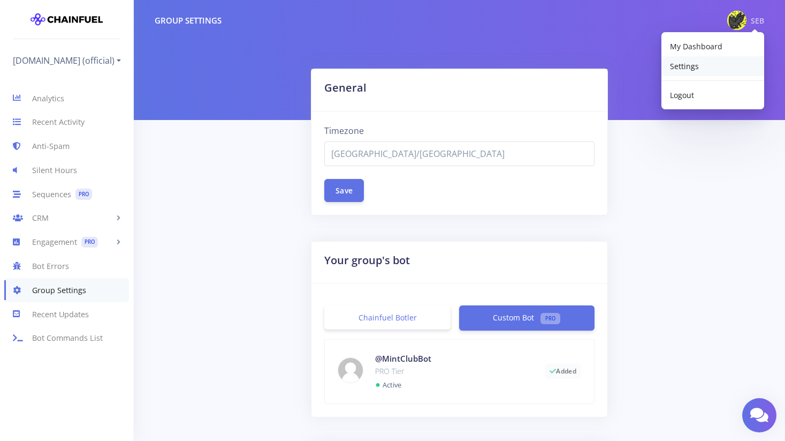
click at [698, 66] on link "Settings" at bounding box center [713, 66] width 103 height 20
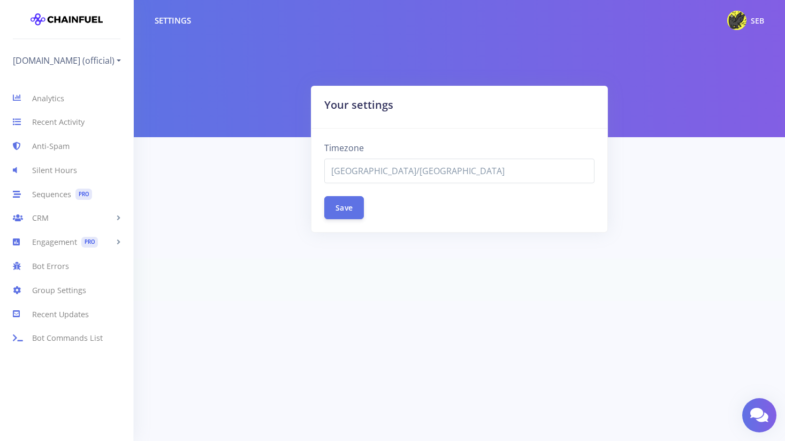
select select "[GEOGRAPHIC_DATA]/[GEOGRAPHIC_DATA]"
drag, startPoint x: 267, startPoint y: 86, endPoint x: 628, endPoint y: 190, distance: 376.4
click at [628, 190] on div "Settings SEB My Dashboard Settings Logout Your settings Timezone Africa/Abidjan…" at bounding box center [459, 129] width 651 height 258
click at [628, 190] on div "Your settings Timezone Africa/Abidjan Africa/Accra Africa/Addis_Ababa Africa/Al…" at bounding box center [460, 172] width 626 height 172
click at [57, 335] on link "Bot Commands List" at bounding box center [66, 338] width 133 height 24
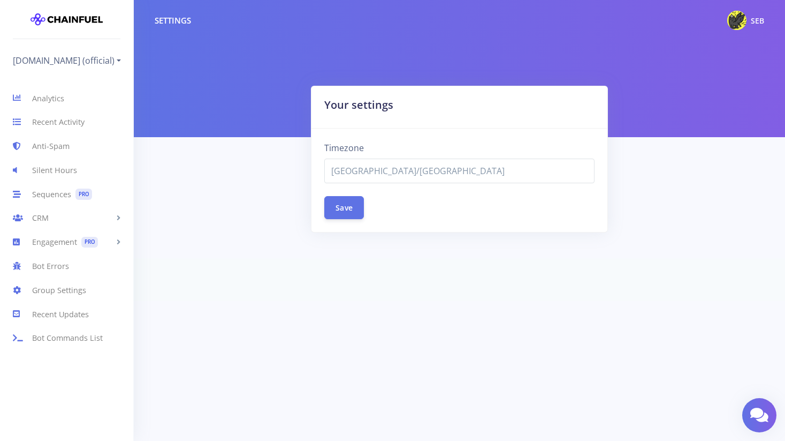
select select "[GEOGRAPHIC_DATA]/[GEOGRAPHIC_DATA]"
click at [65, 315] on link "Recent Updates" at bounding box center [66, 314] width 133 height 24
select select "[GEOGRAPHIC_DATA]/[GEOGRAPHIC_DATA]"
click at [257, 204] on div "Your settings Timezone [GEOGRAPHIC_DATA]/[GEOGRAPHIC_DATA] [GEOGRAPHIC_DATA]/[G…" at bounding box center [460, 172] width 626 height 172
click at [259, 266] on footer at bounding box center [392, 279] width 785 height 43
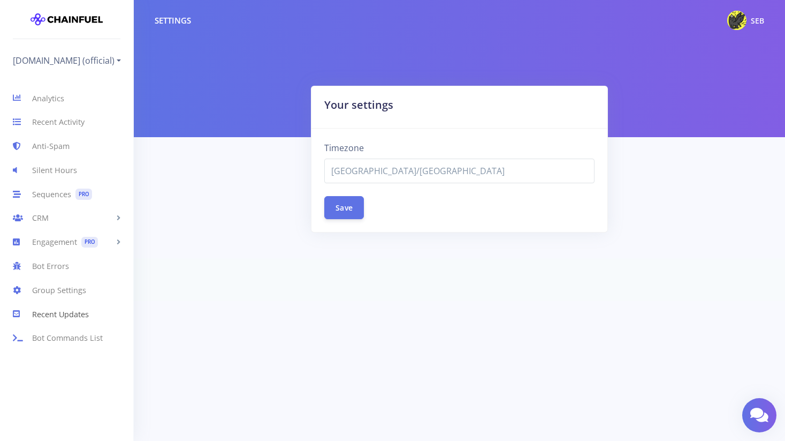
click at [70, 316] on link "Recent Updates" at bounding box center [66, 314] width 133 height 24
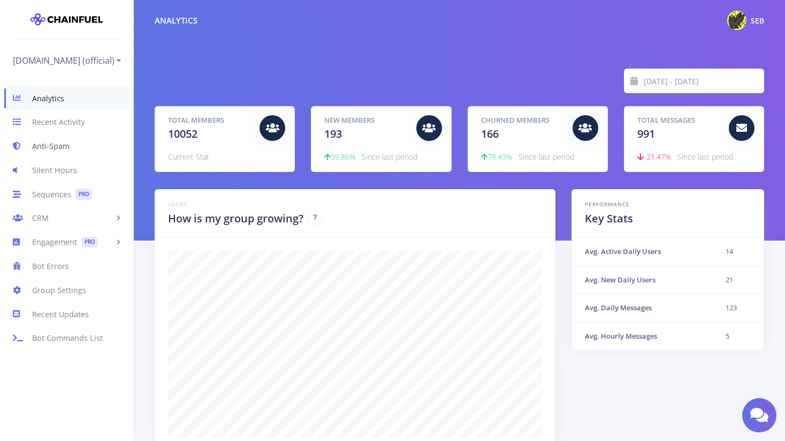
scroll to position [2, 0]
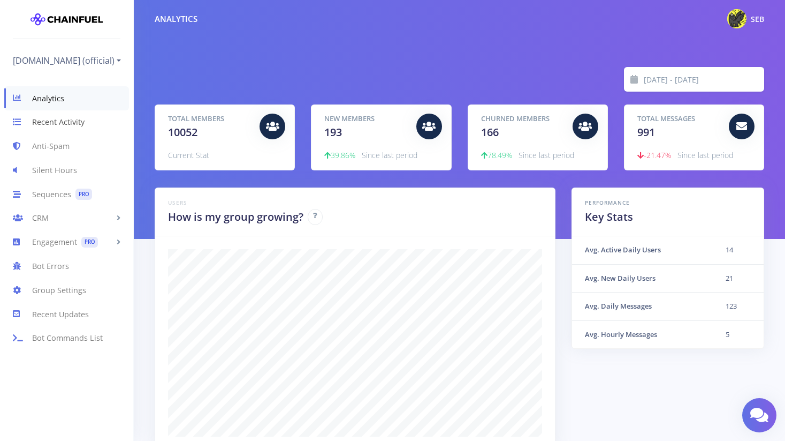
click at [79, 130] on link "Recent Activity" at bounding box center [66, 122] width 133 height 24
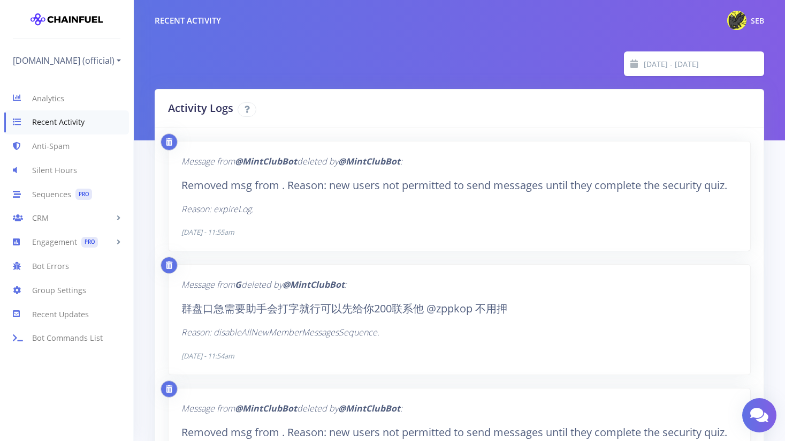
scroll to position [6, 0]
